Goal: Task Accomplishment & Management: Manage account settings

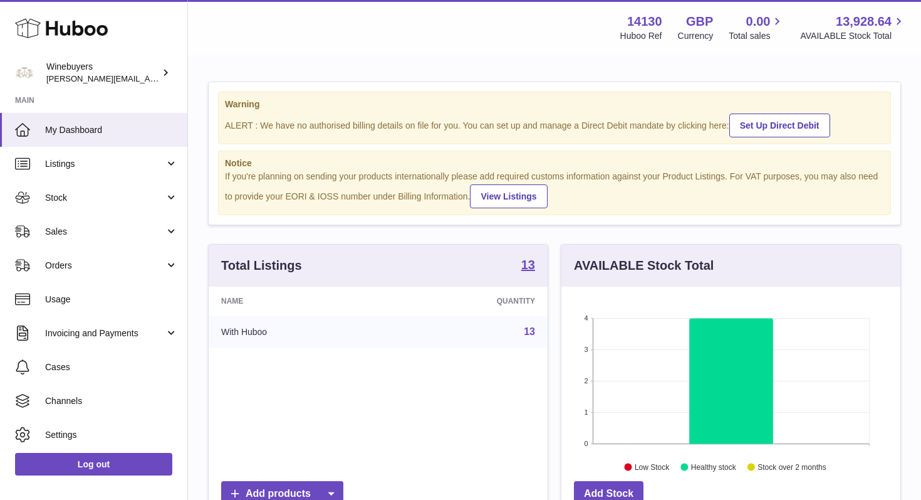
scroll to position [196, 339]
click at [130, 206] on link "Stock" at bounding box center [93, 198] width 187 height 34
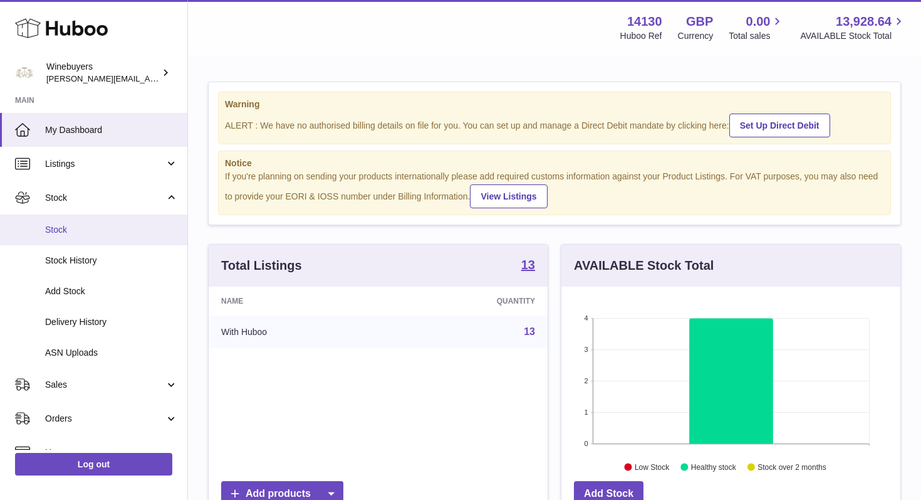
click at [90, 225] on span "Stock" at bounding box center [111, 230] width 133 height 12
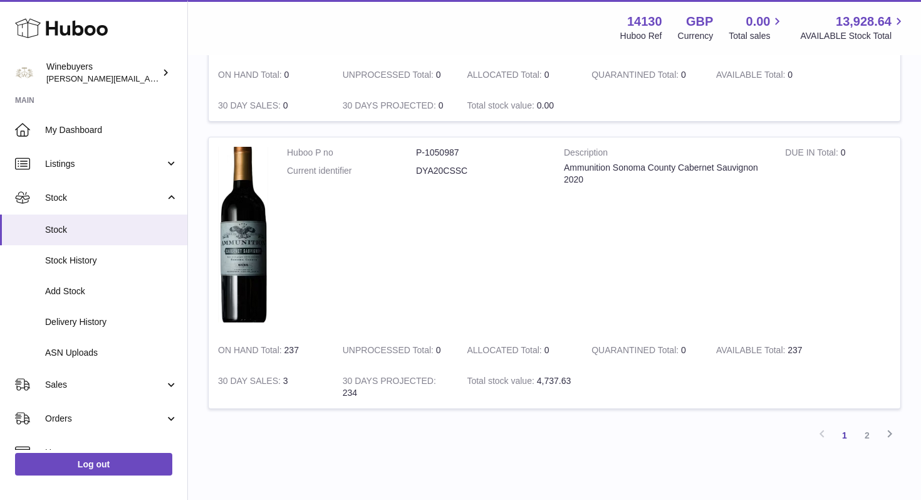
scroll to position [1449, 0]
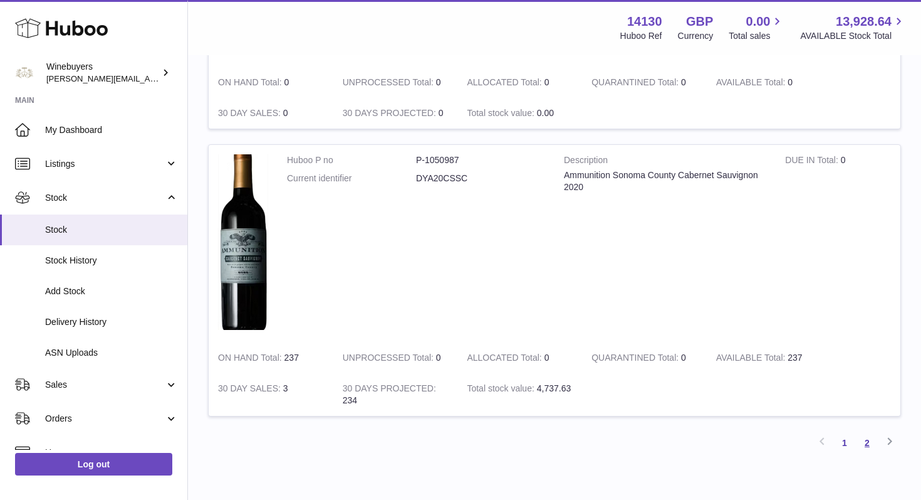
click at [869, 439] on link "2" at bounding box center [867, 442] width 23 height 23
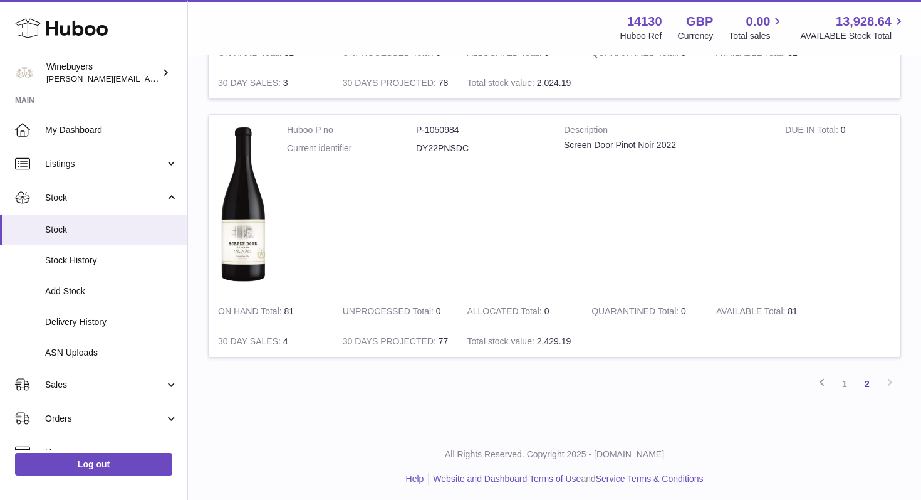
scroll to position [558, 0]
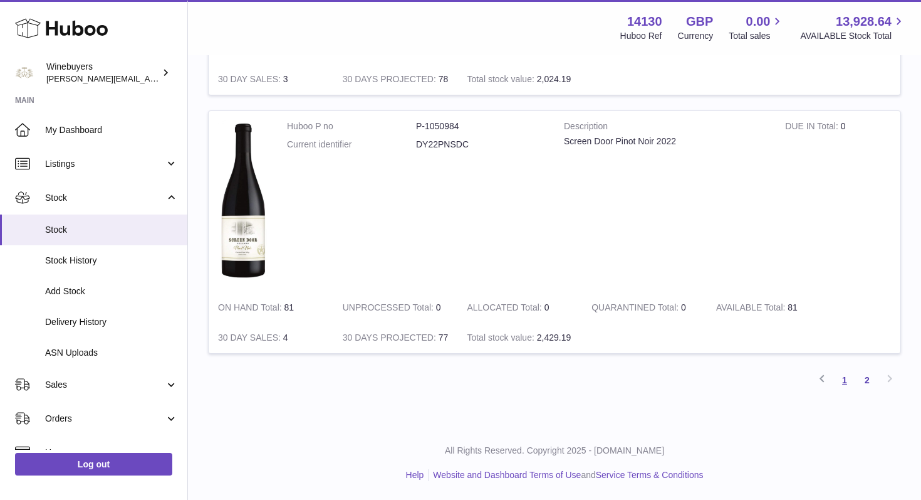
click at [844, 379] on link "1" at bounding box center [845, 380] width 23 height 23
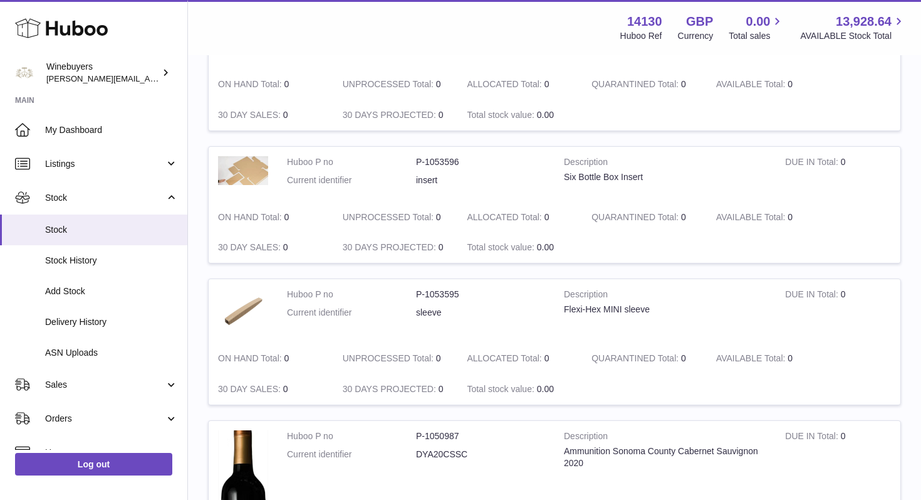
scroll to position [1182, 0]
